Goal: Task Accomplishment & Management: Manage account settings

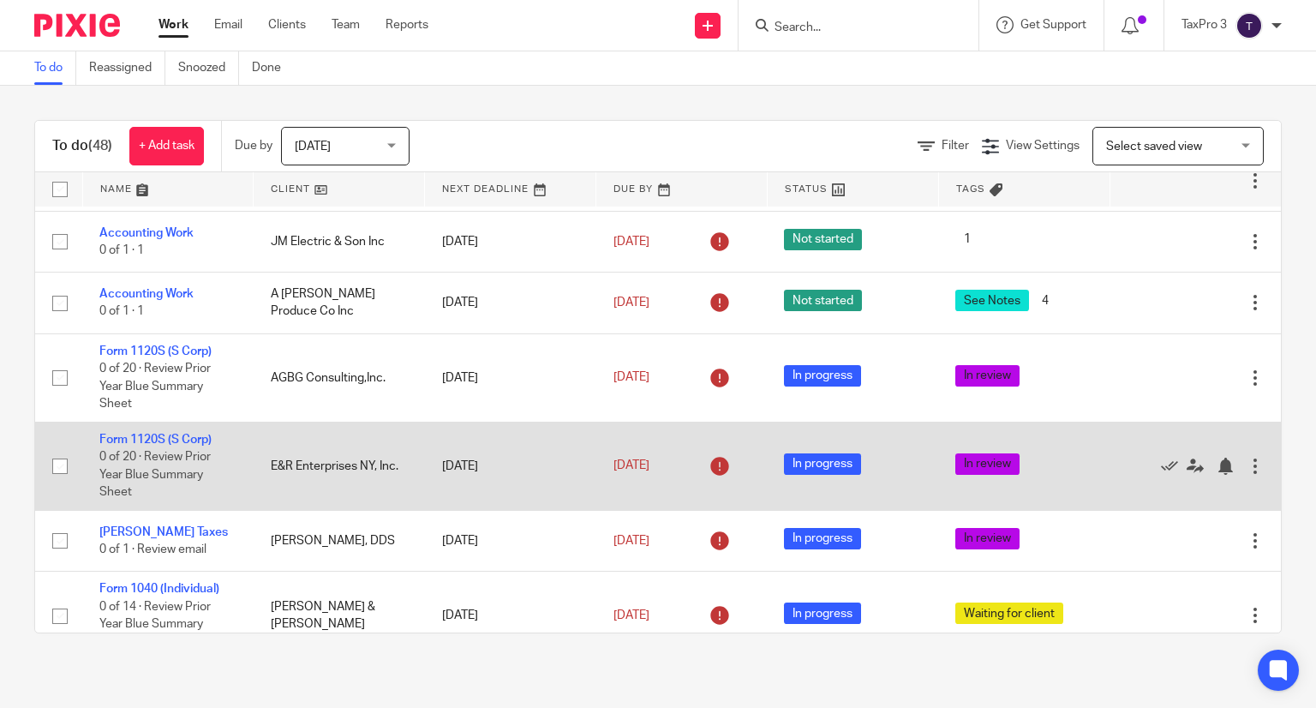
scroll to position [1285, 0]
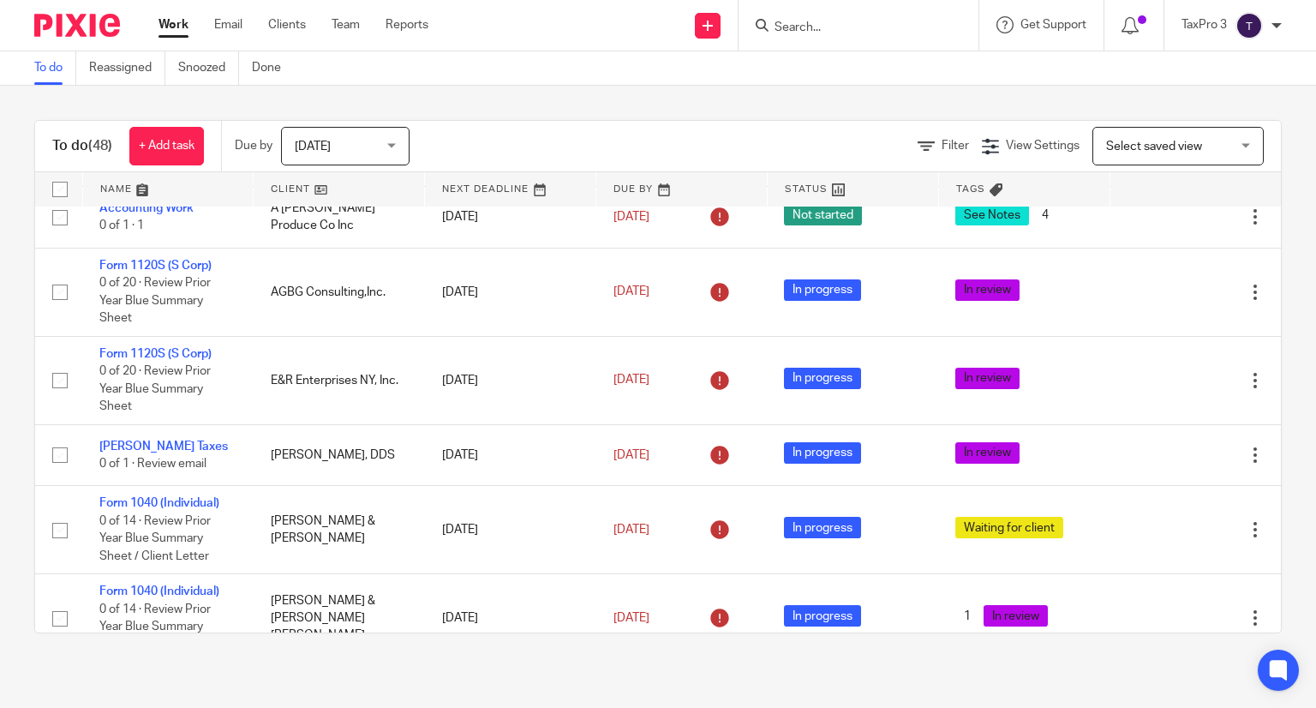
click at [1155, 146] on span "Select saved view" at bounding box center [1154, 147] width 96 height 12
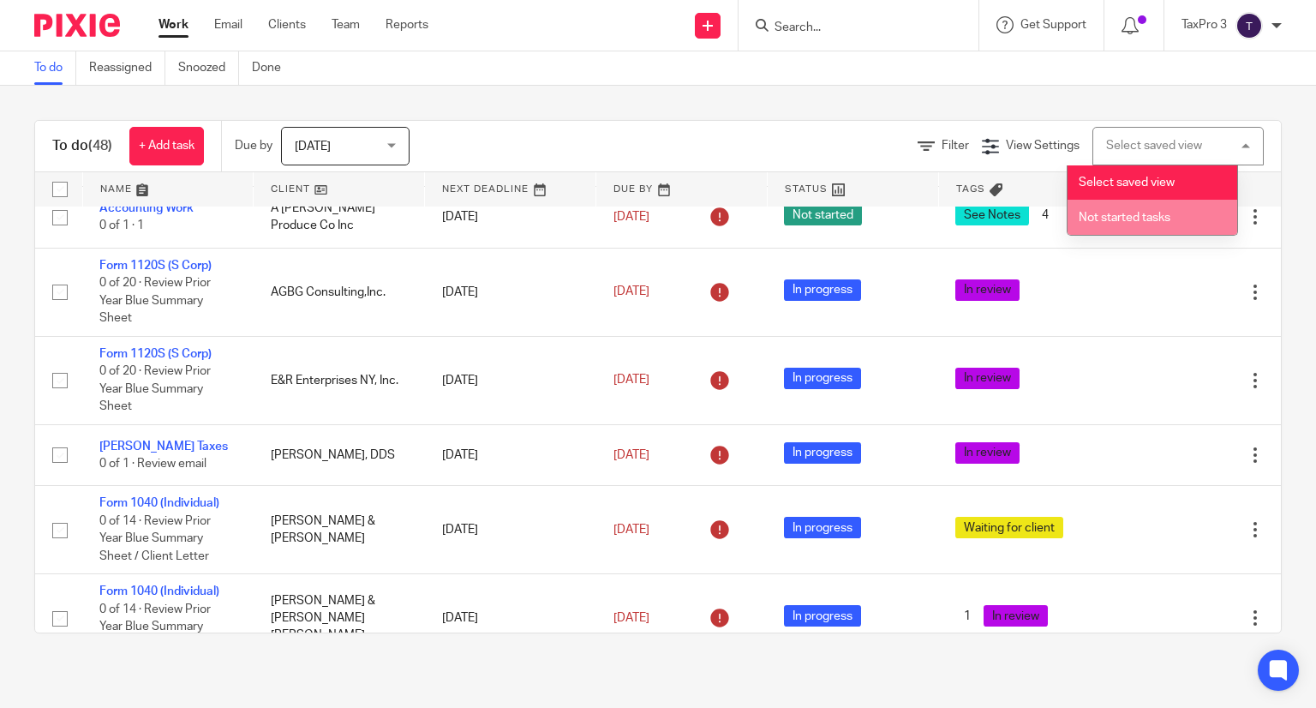
click at [1155, 215] on span "Not started tasks" at bounding box center [1125, 218] width 92 height 12
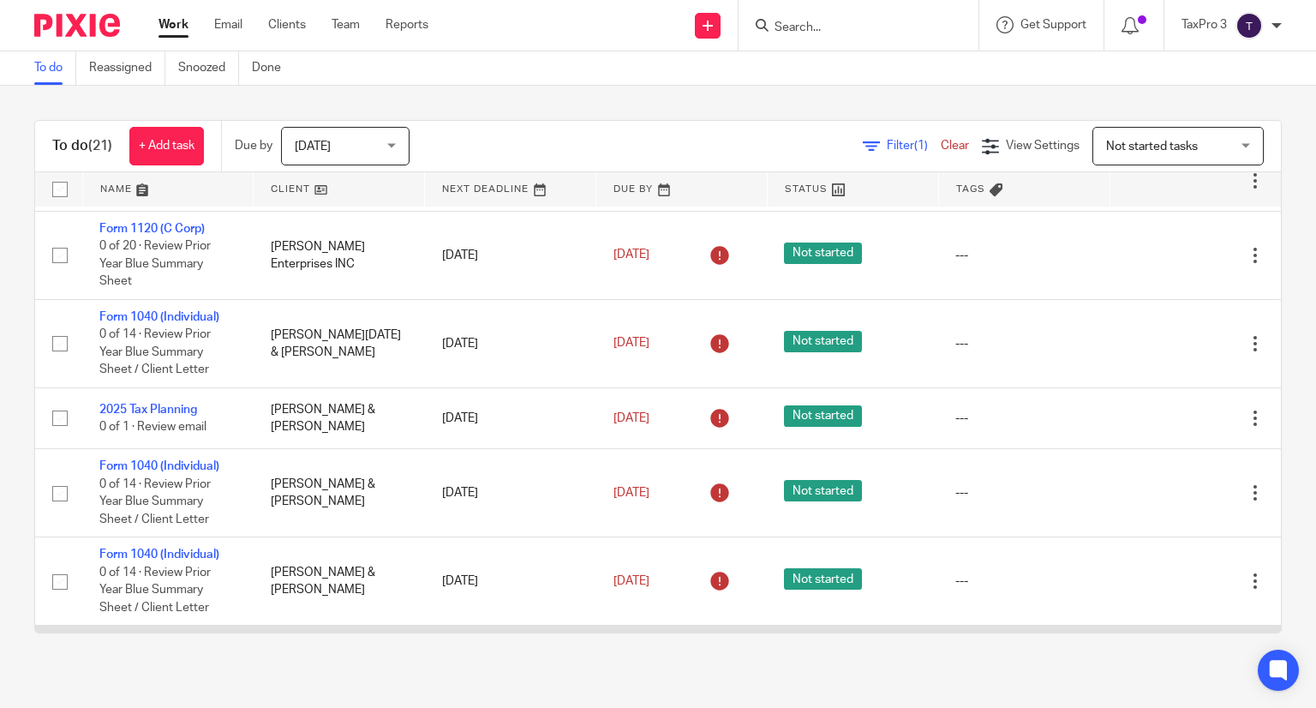
scroll to position [172, 0]
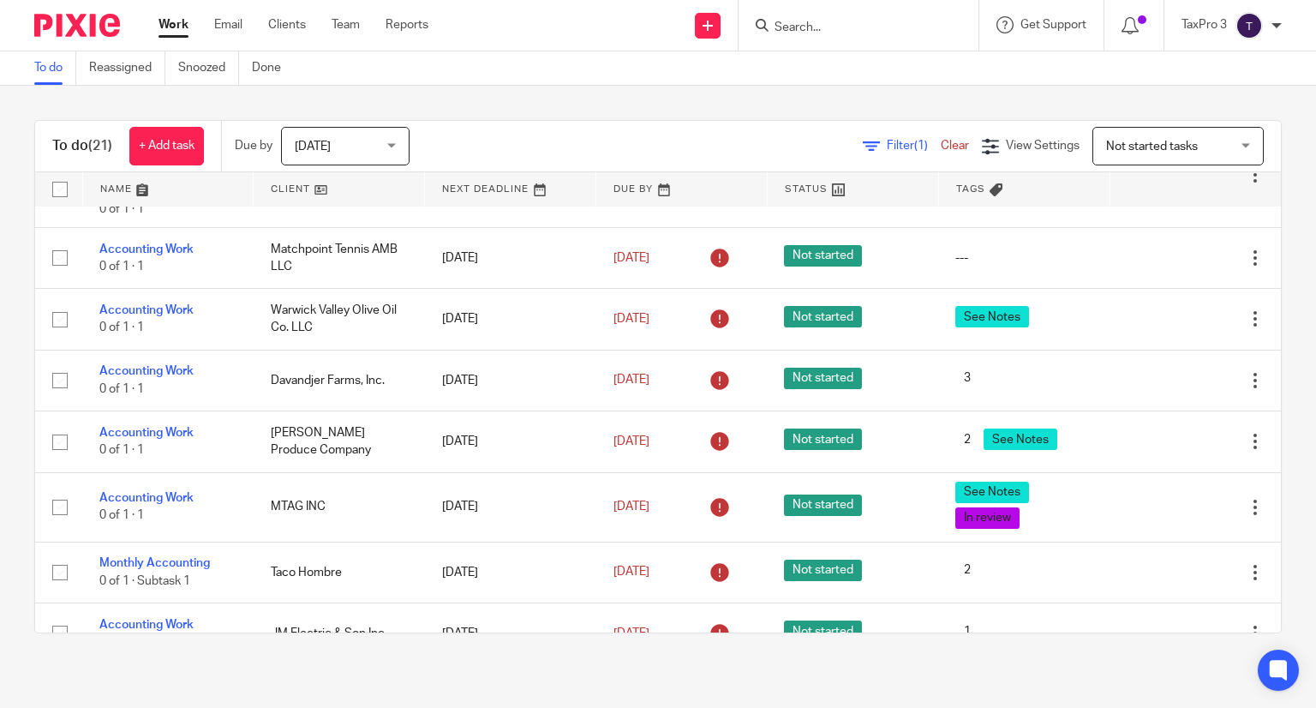
click at [1114, 146] on span "Not started tasks" at bounding box center [1152, 147] width 92 height 12
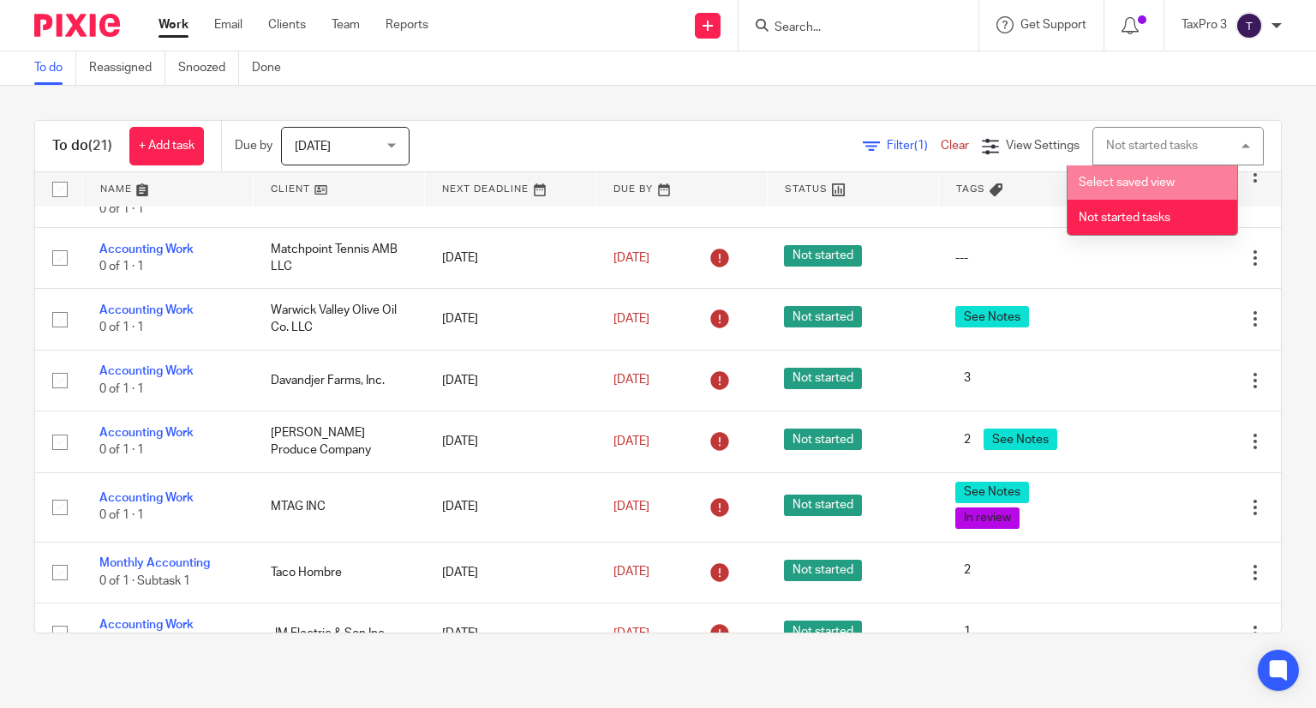
click at [1128, 187] on span "Select saved view" at bounding box center [1127, 182] width 96 height 12
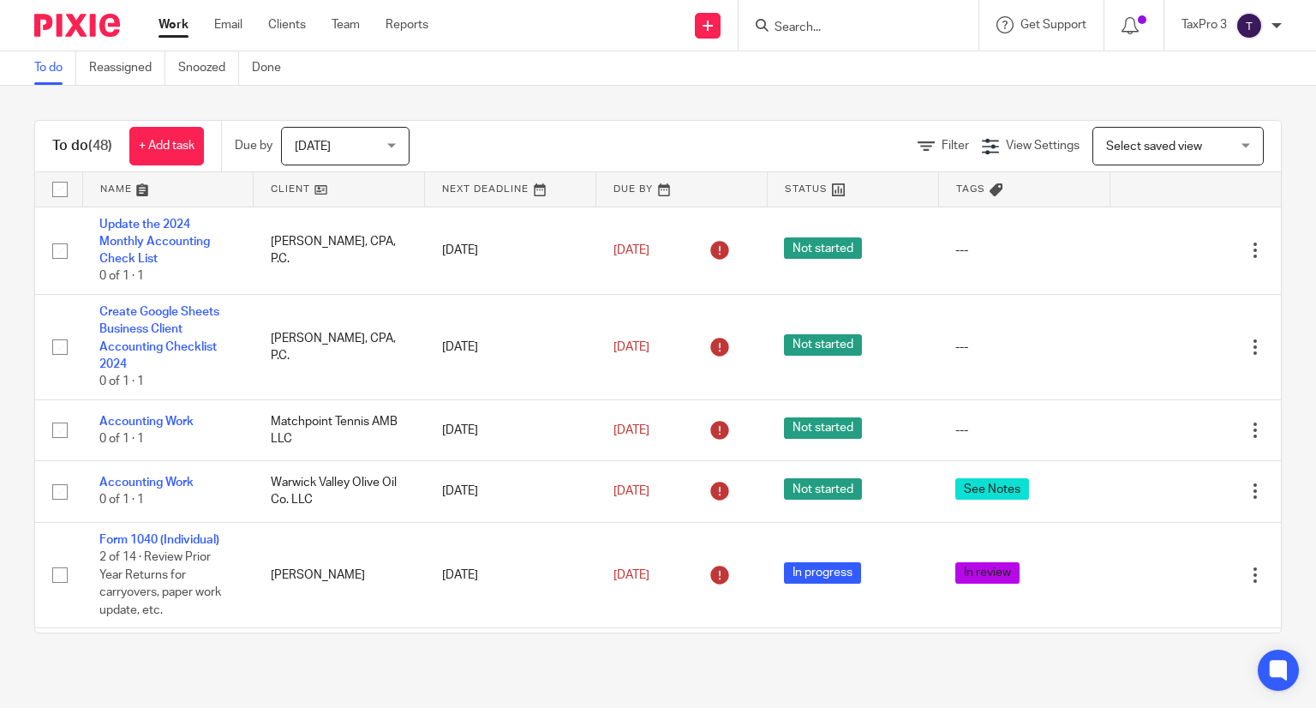
click at [274, 191] on link at bounding box center [339, 189] width 170 height 34
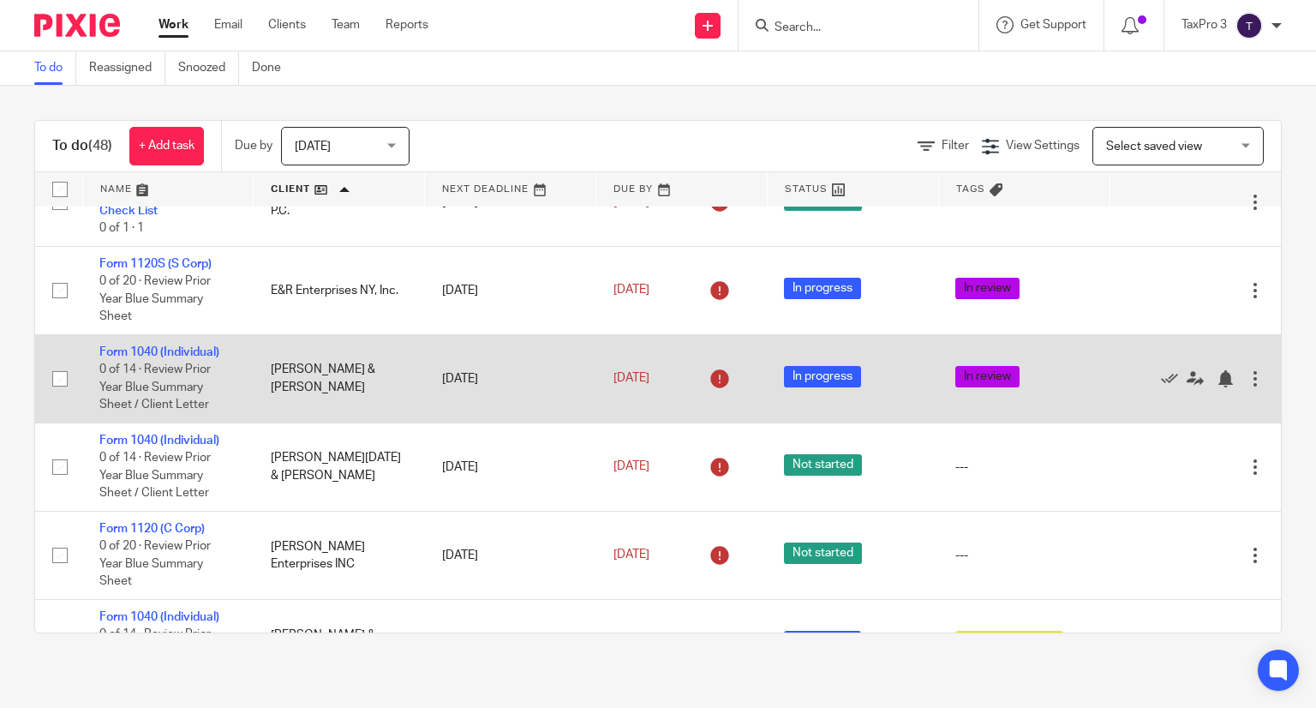
scroll to position [1457, 0]
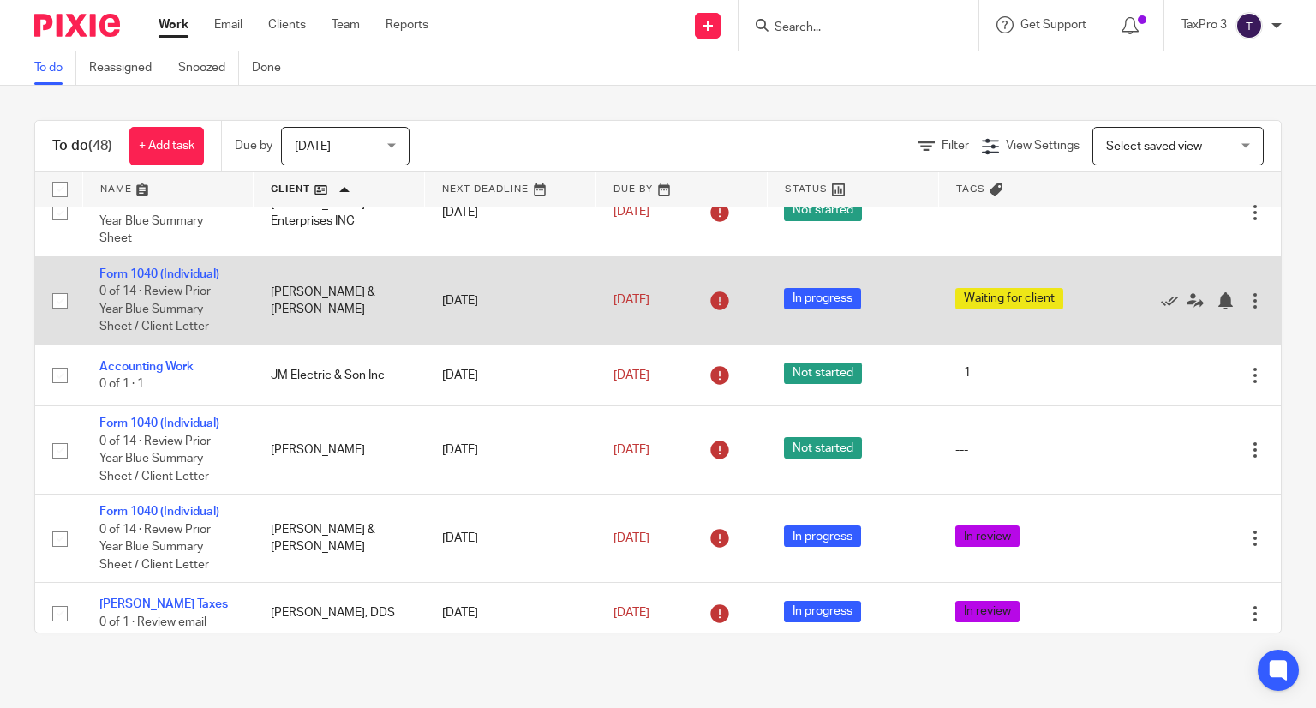
click at [192, 280] on link "Form 1040 (Individual)" at bounding box center [159, 274] width 120 height 12
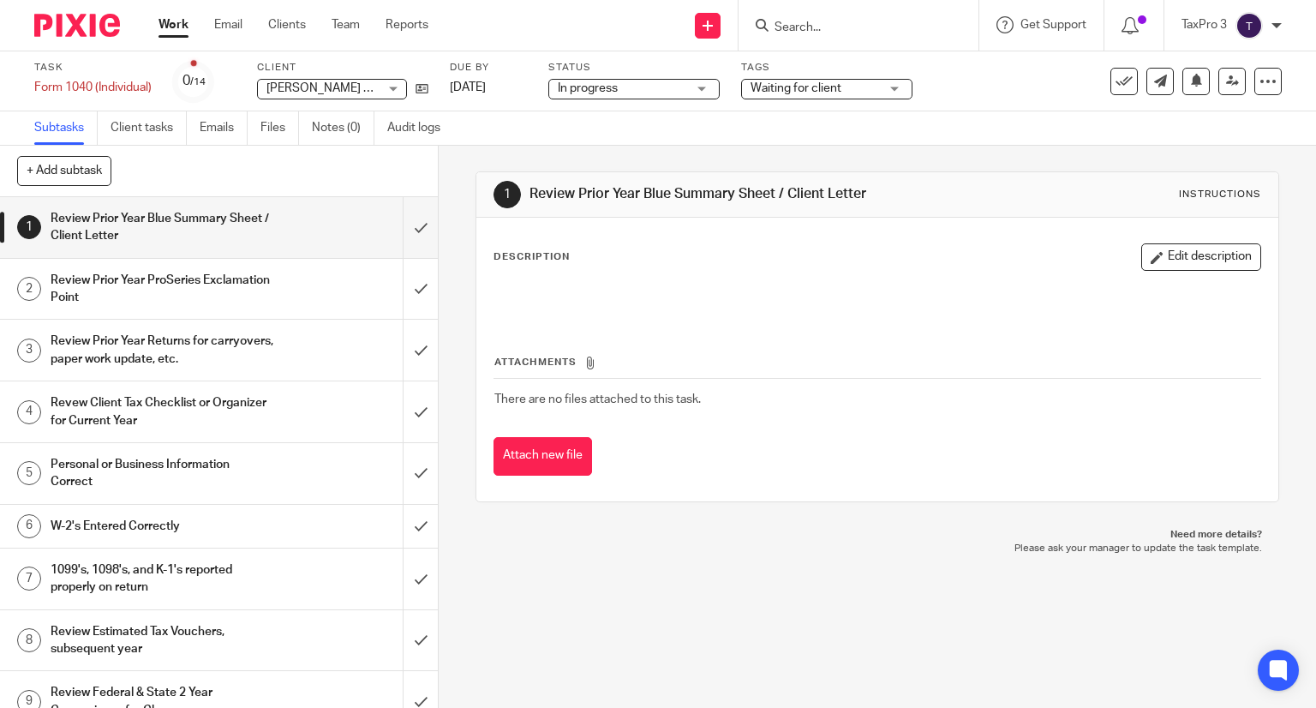
click at [850, 90] on span "Waiting for client" at bounding box center [815, 89] width 129 height 18
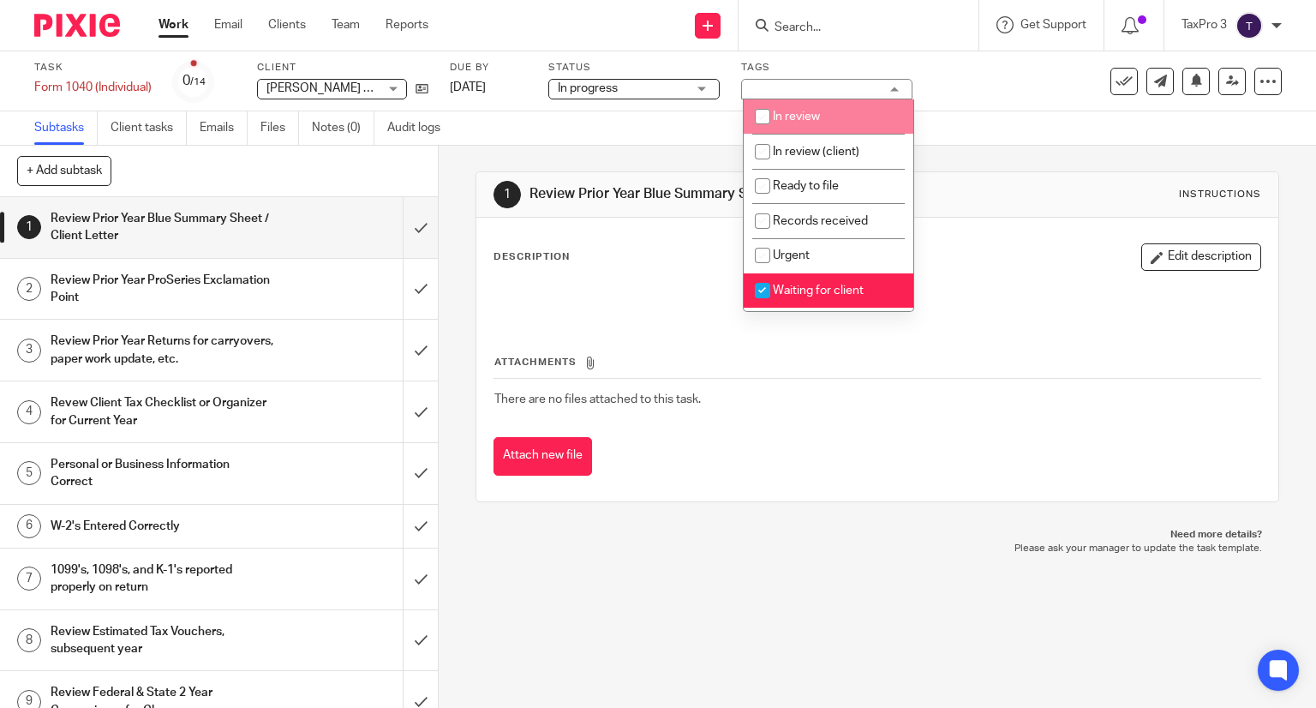
click at [807, 112] on span "In review" at bounding box center [796, 117] width 47 height 12
checkbox input "true"
click at [825, 299] on li "Waiting for client" at bounding box center [829, 290] width 170 height 35
checkbox input "false"
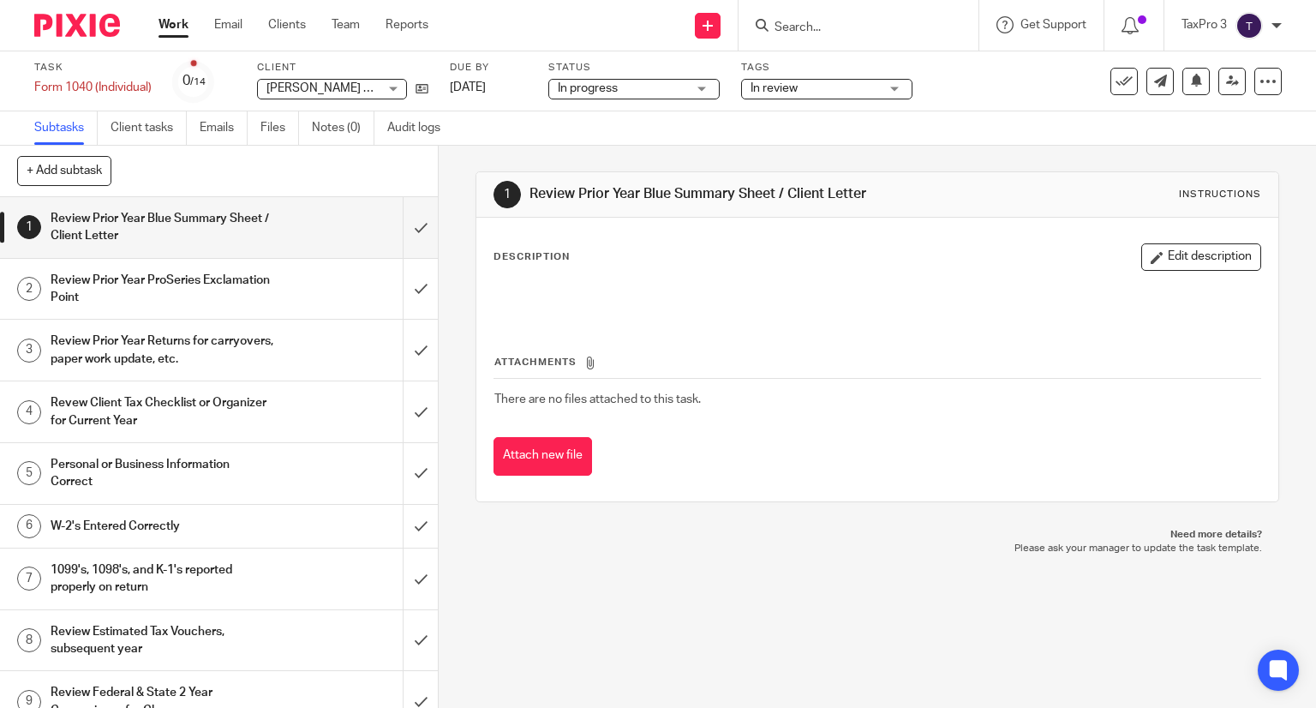
click at [51, 23] on img at bounding box center [77, 25] width 86 height 23
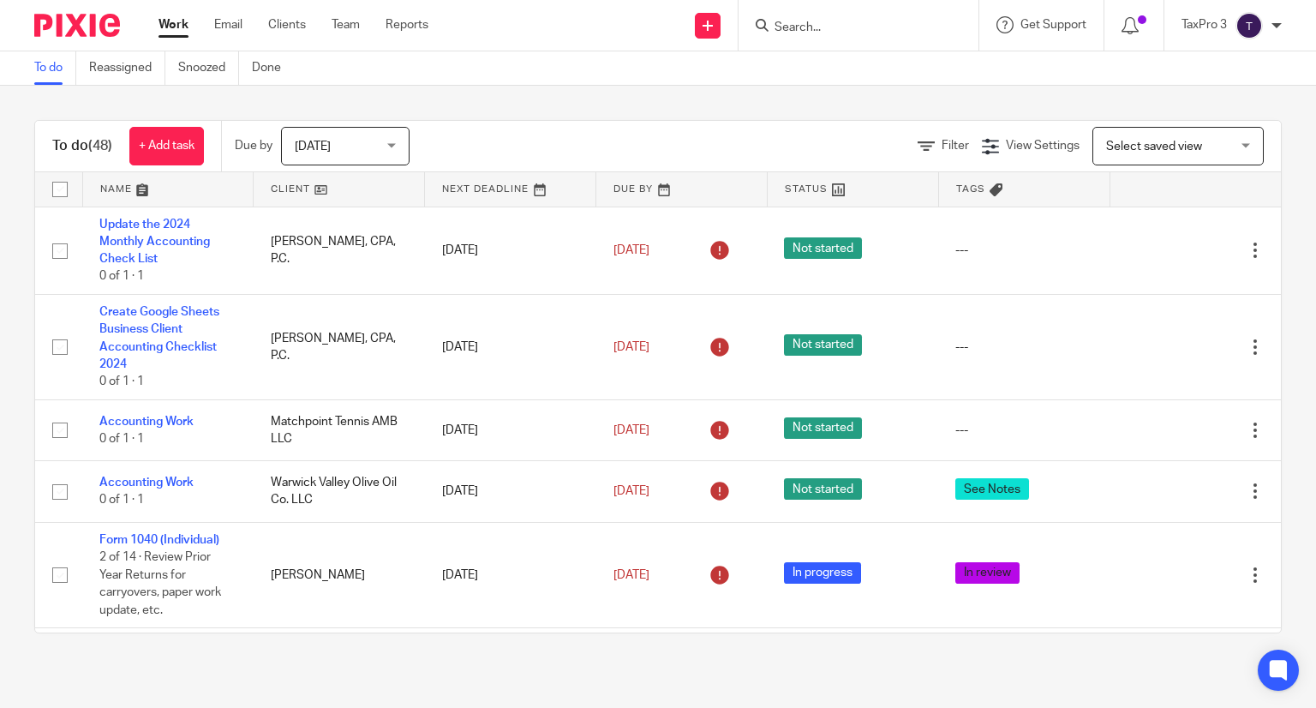
click at [285, 187] on link at bounding box center [339, 189] width 170 height 34
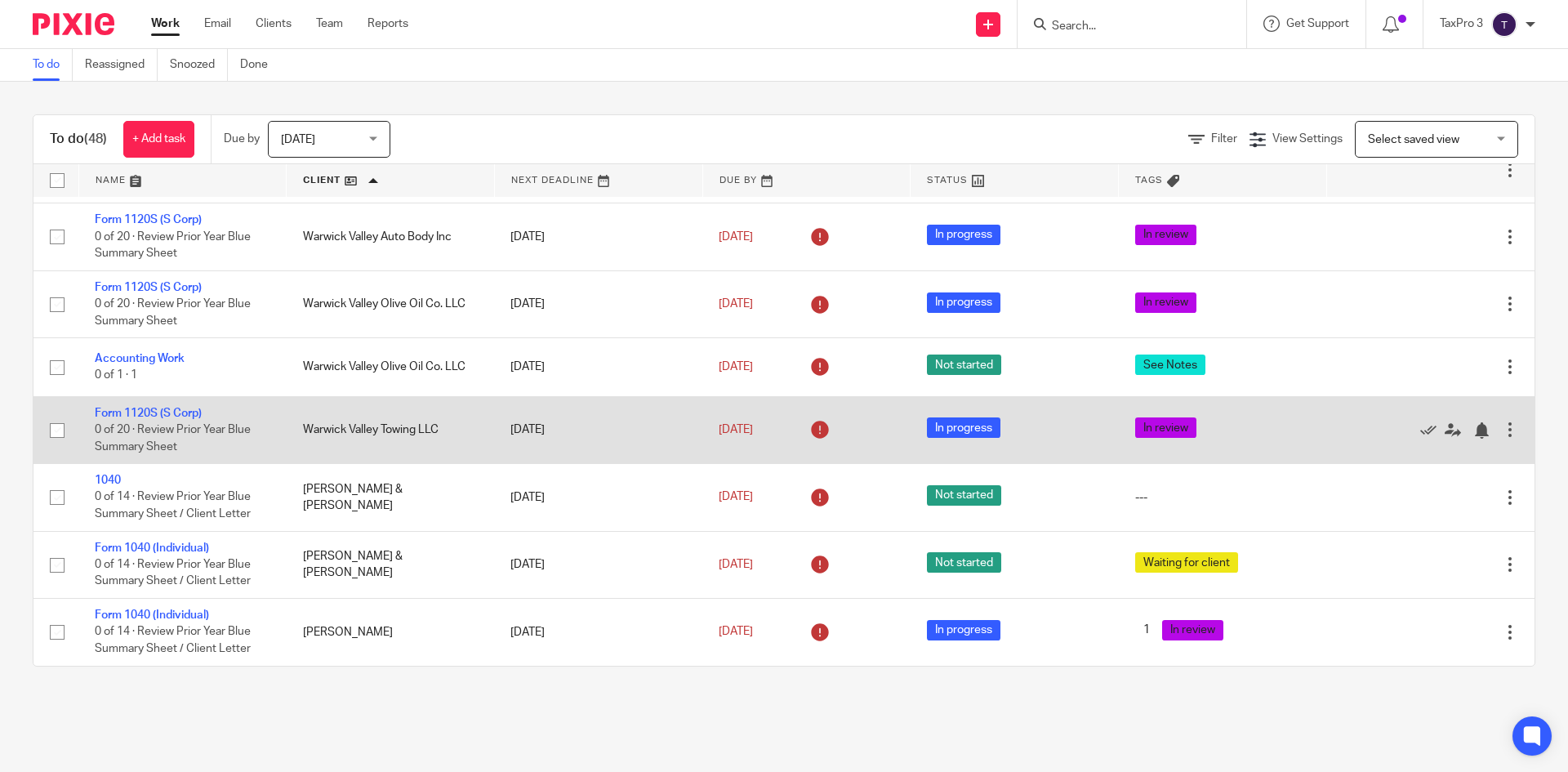
scroll to position [2614, 0]
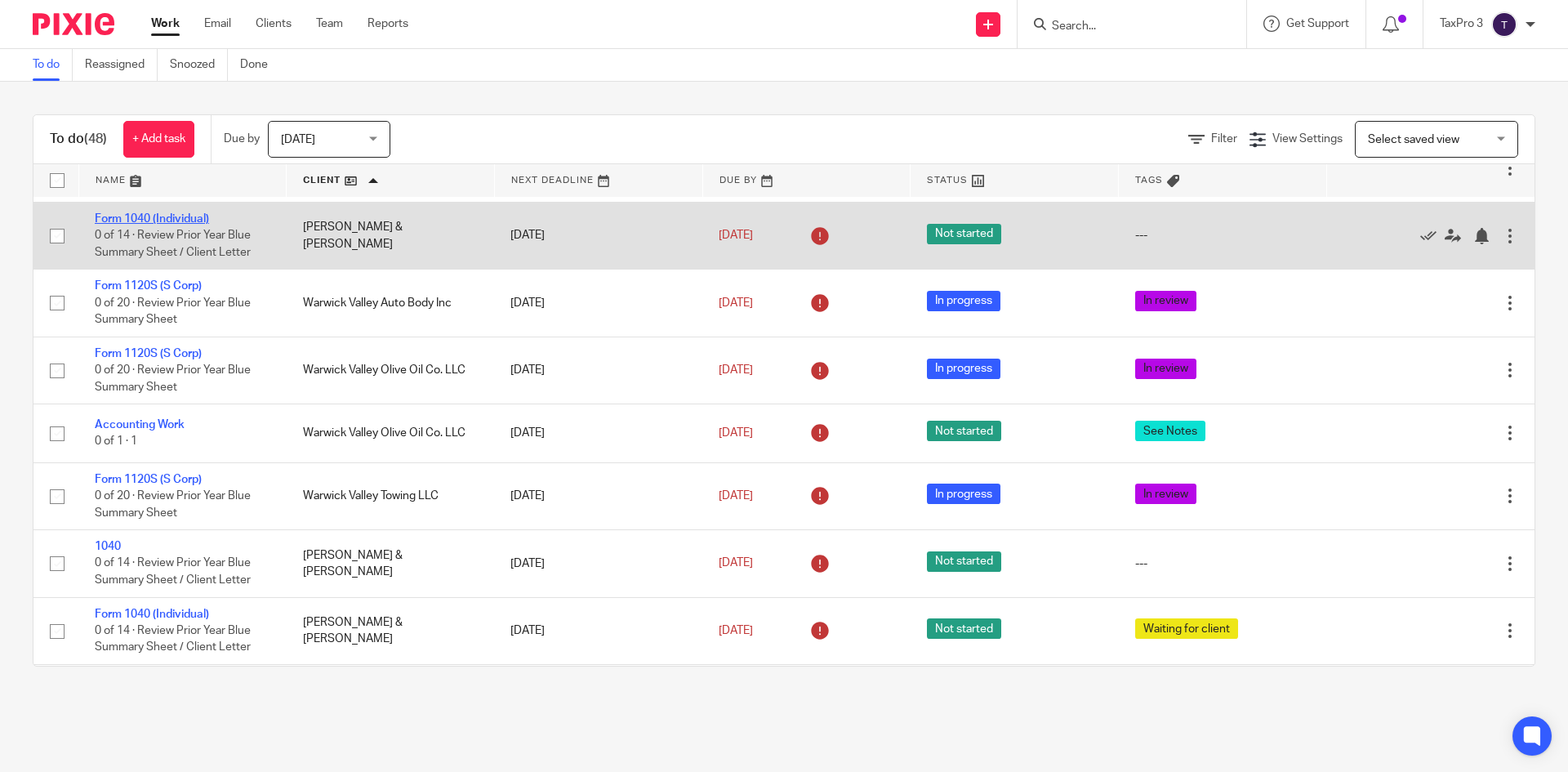
click at [162, 225] on link "Form 1040 (Individual)" at bounding box center [152, 219] width 114 height 11
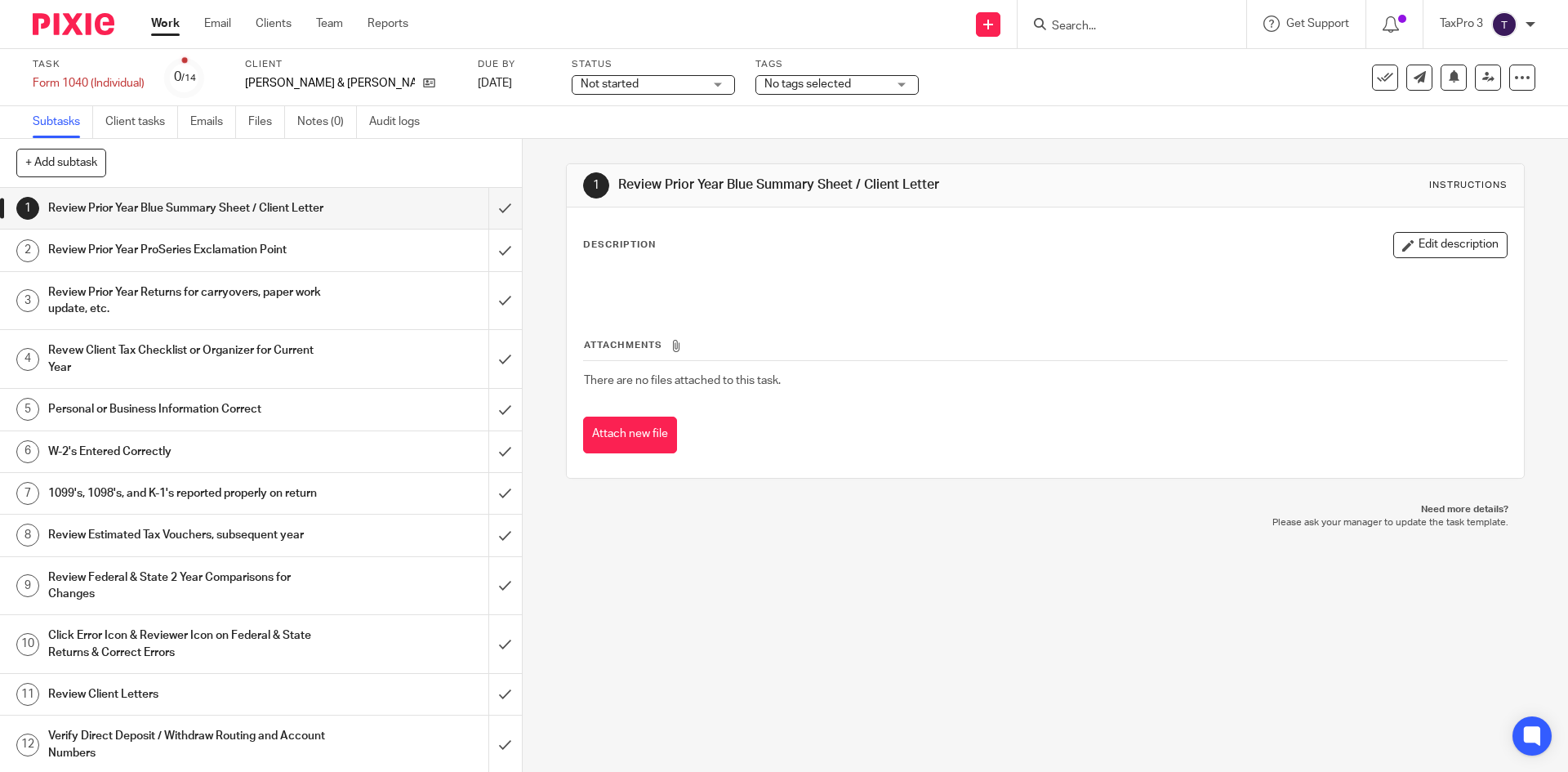
click at [669, 83] on span "Not started" at bounding box center [641, 85] width 123 height 17
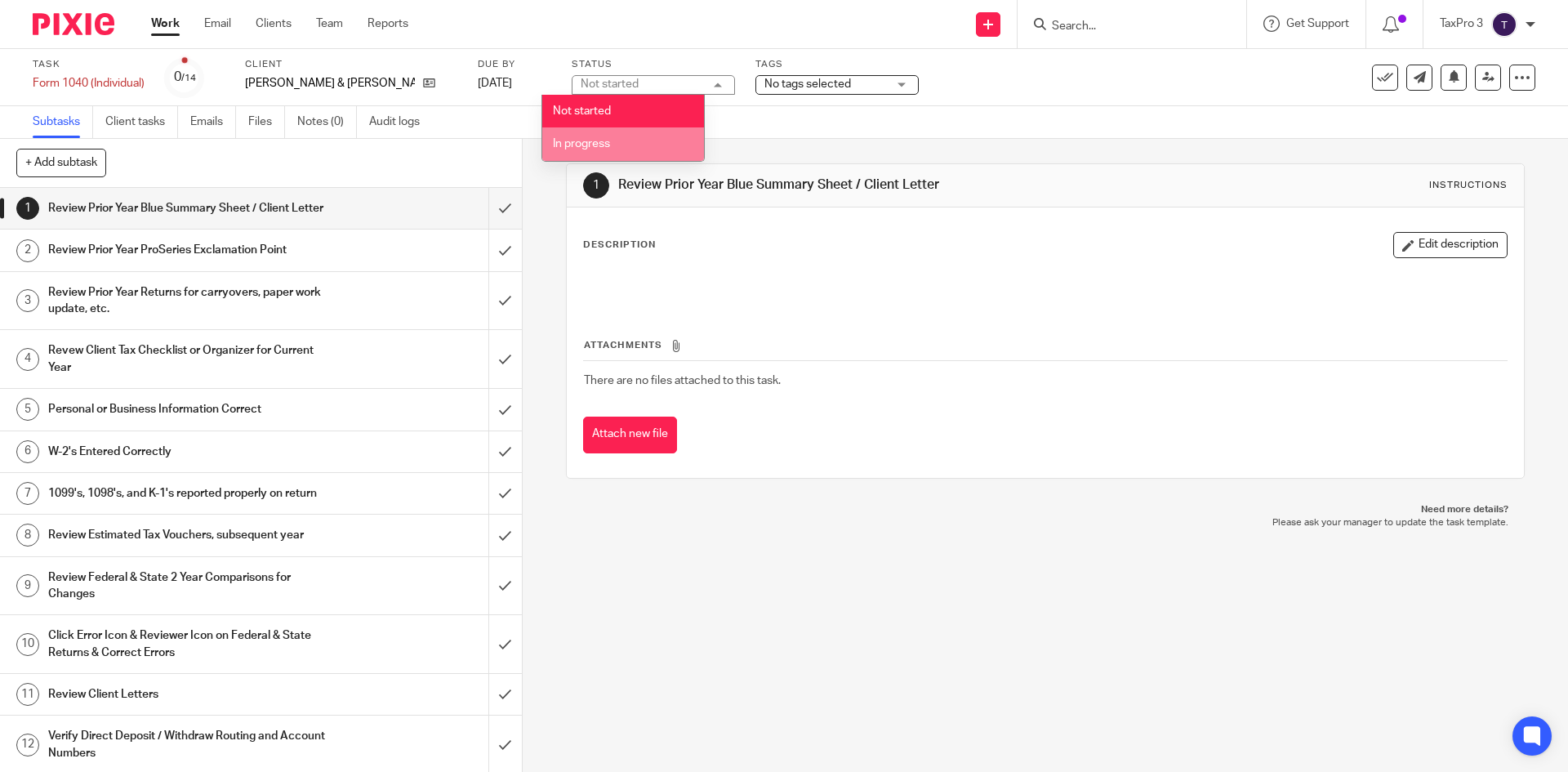
click at [630, 151] on li "In progress" at bounding box center [623, 144] width 162 height 33
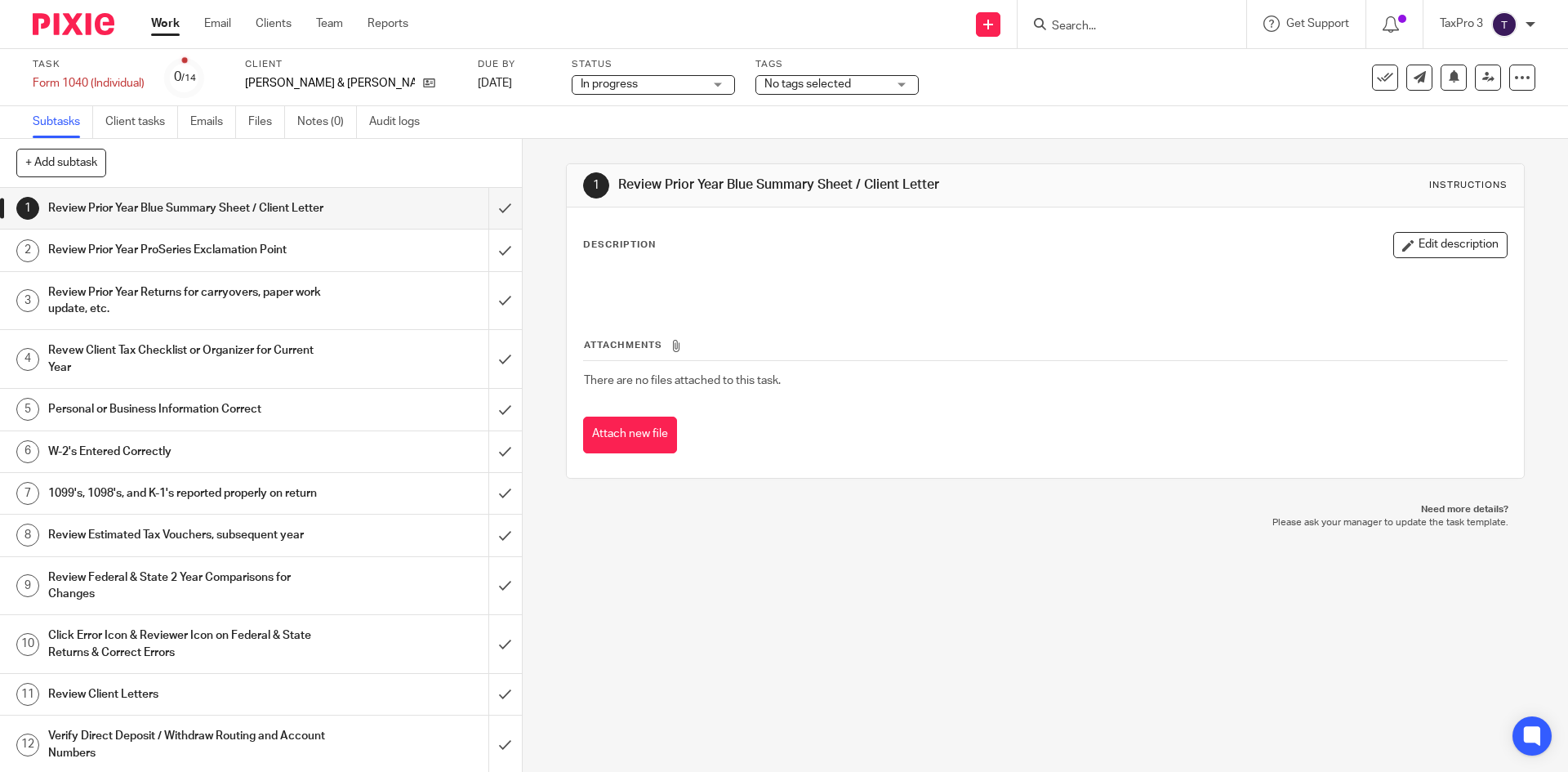
click at [780, 85] on span "No tags selected" at bounding box center [807, 84] width 87 height 11
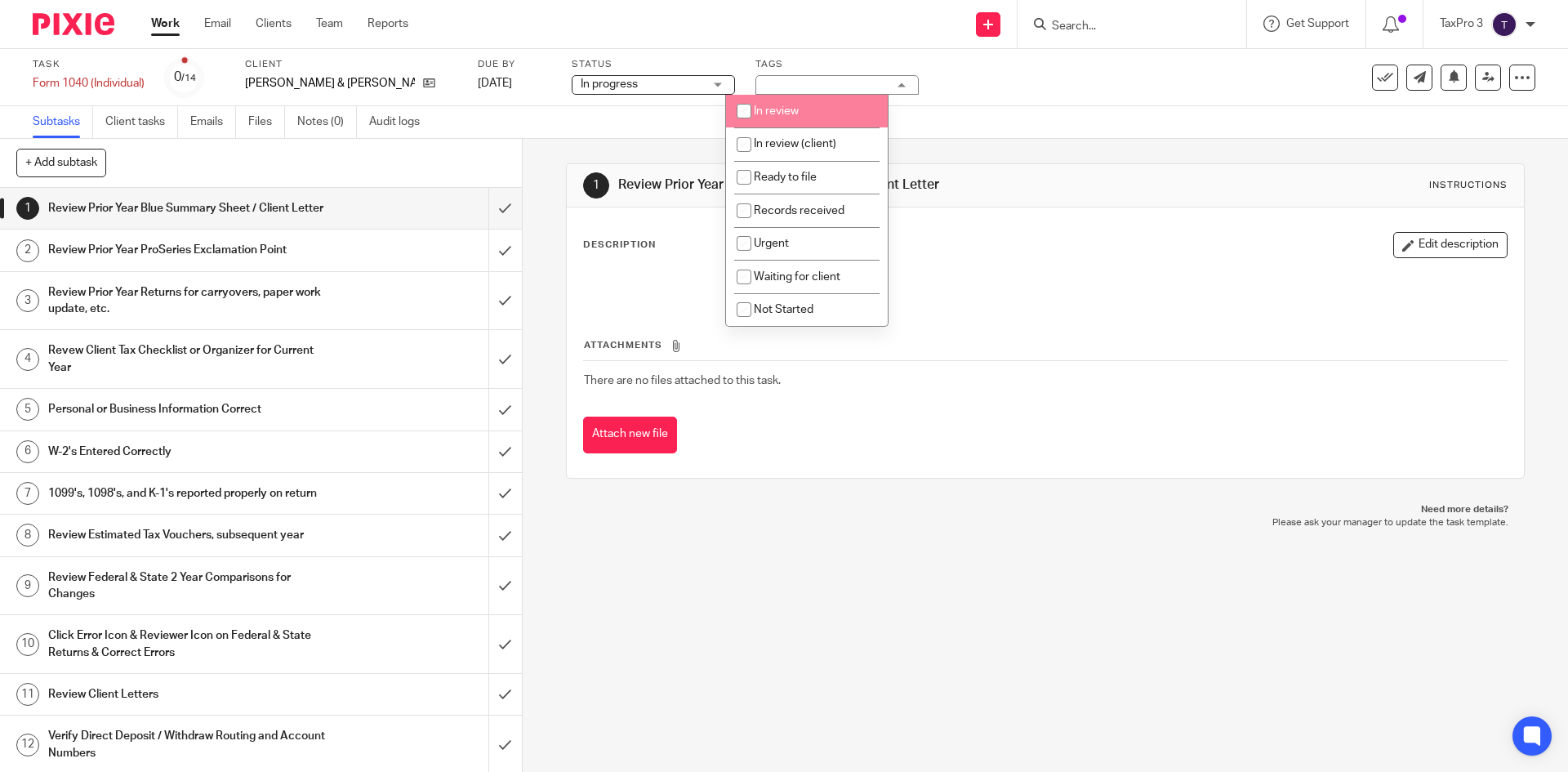
click at [776, 112] on span "In review" at bounding box center [776, 112] width 45 height 11
checkbox input "true"
click at [78, 21] on img at bounding box center [73, 24] width 82 height 22
